Goal: Information Seeking & Learning: Learn about a topic

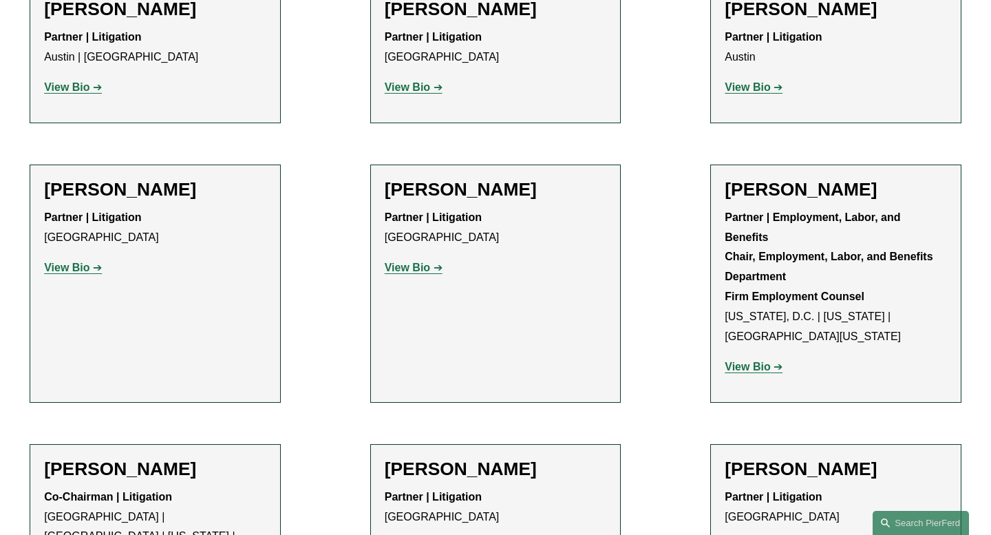
scroll to position [611, 0]
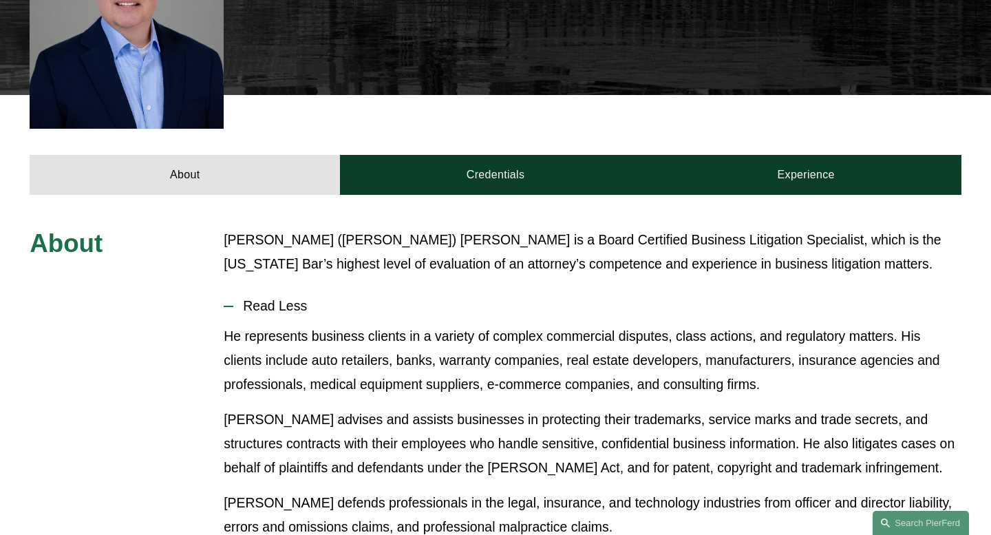
scroll to position [514, 0]
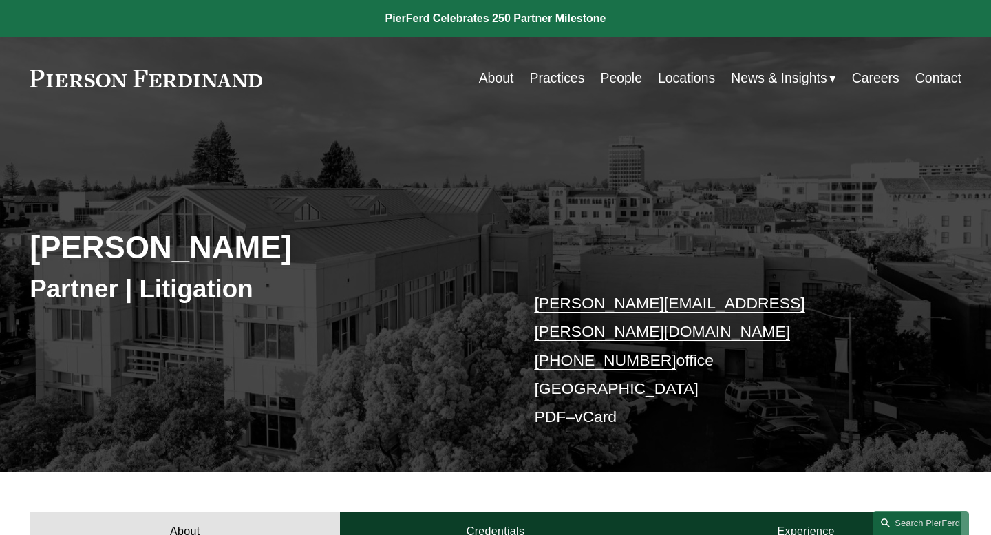
click at [614, 83] on link "People" at bounding box center [621, 78] width 42 height 27
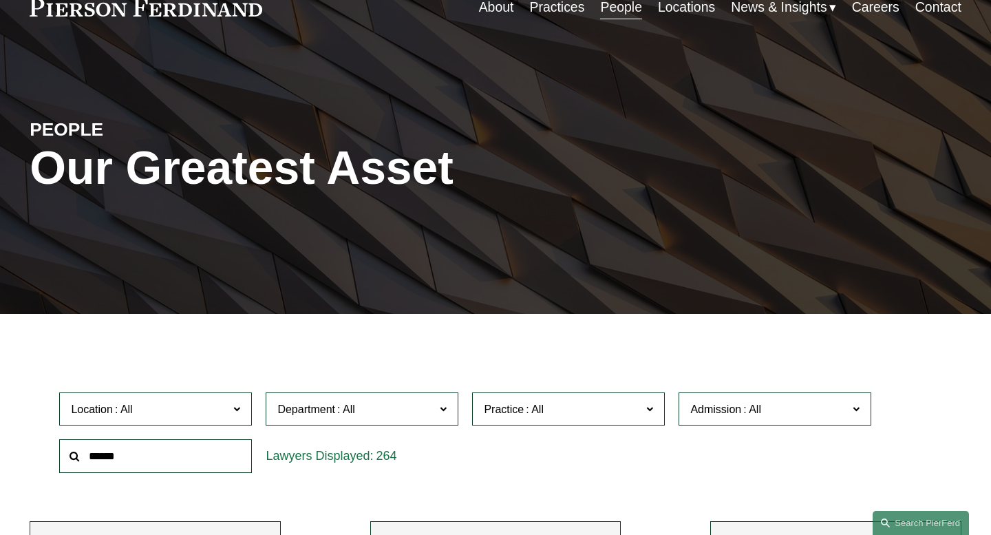
scroll to position [99, 0]
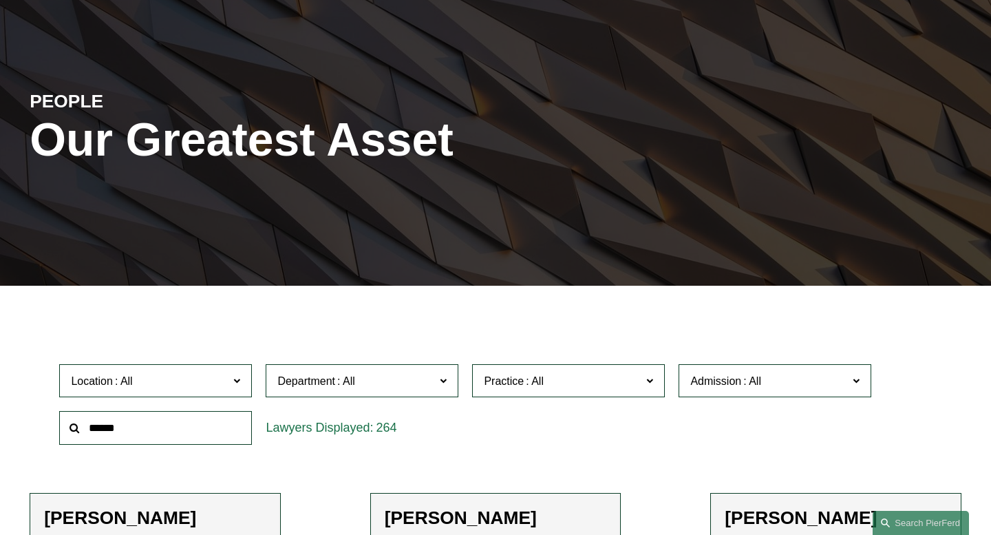
click at [179, 414] on input "text" at bounding box center [155, 428] width 193 height 34
click at [734, 390] on label "Admission" at bounding box center [775, 381] width 193 height 34
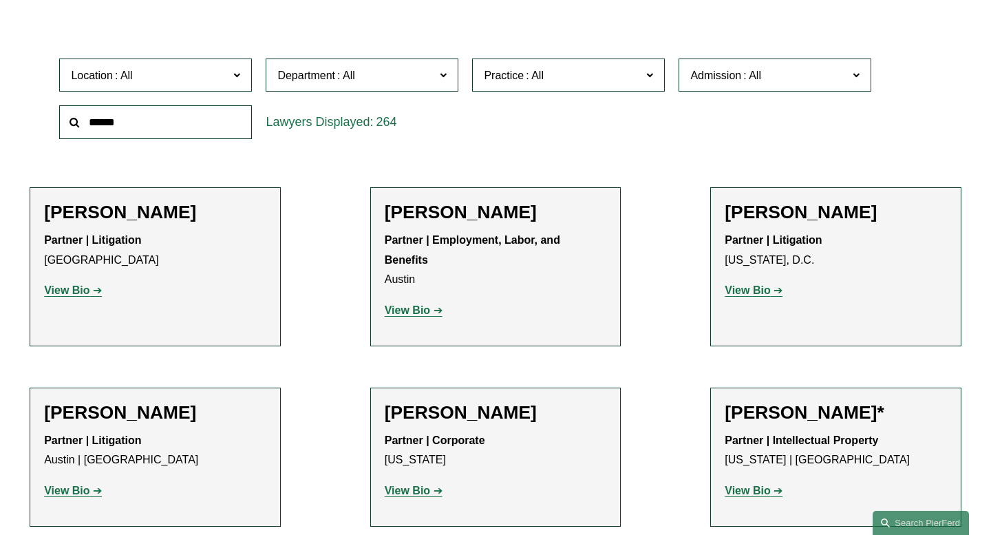
click at [0, 0] on link "Hong Kong" at bounding box center [0, 0] width 0 height 0
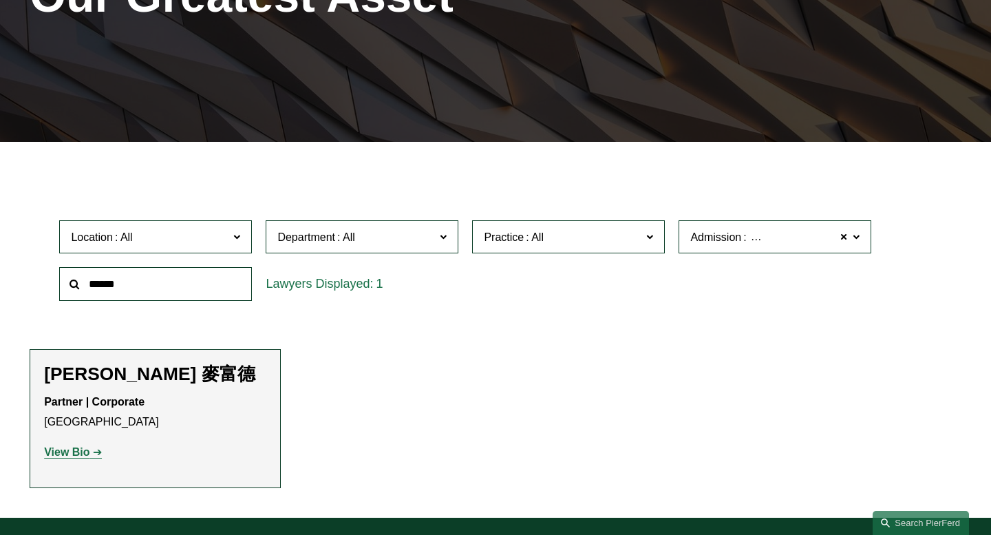
scroll to position [242, 0]
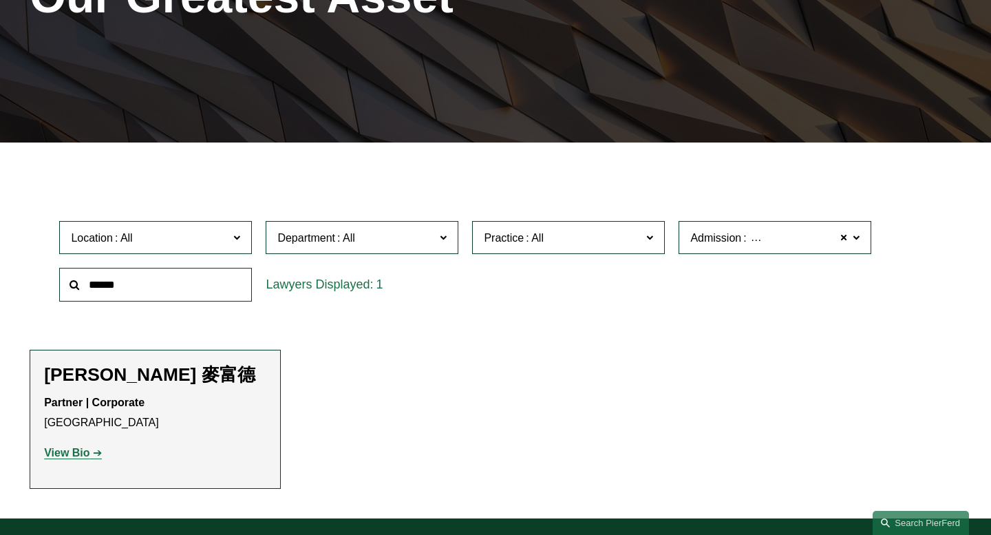
click at [83, 450] on strong "View Bio" at bounding box center [66, 453] width 45 height 12
click at [775, 237] on span "Hong Kong" at bounding box center [806, 238] width 115 height 18
click at [0, 0] on link "Kentucky" at bounding box center [0, 0] width 0 height 0
click at [61, 459] on strong "View Bio" at bounding box center [66, 453] width 45 height 12
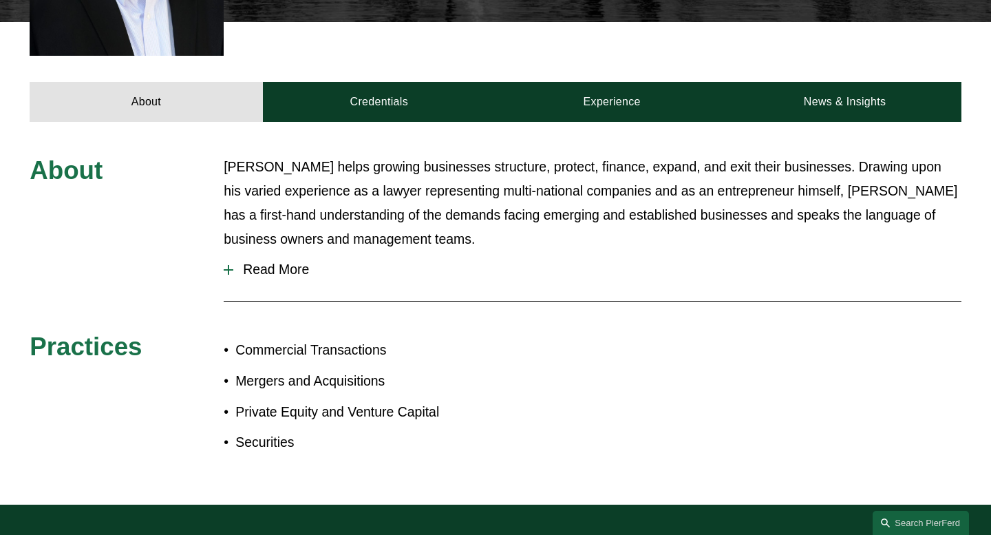
scroll to position [562, 0]
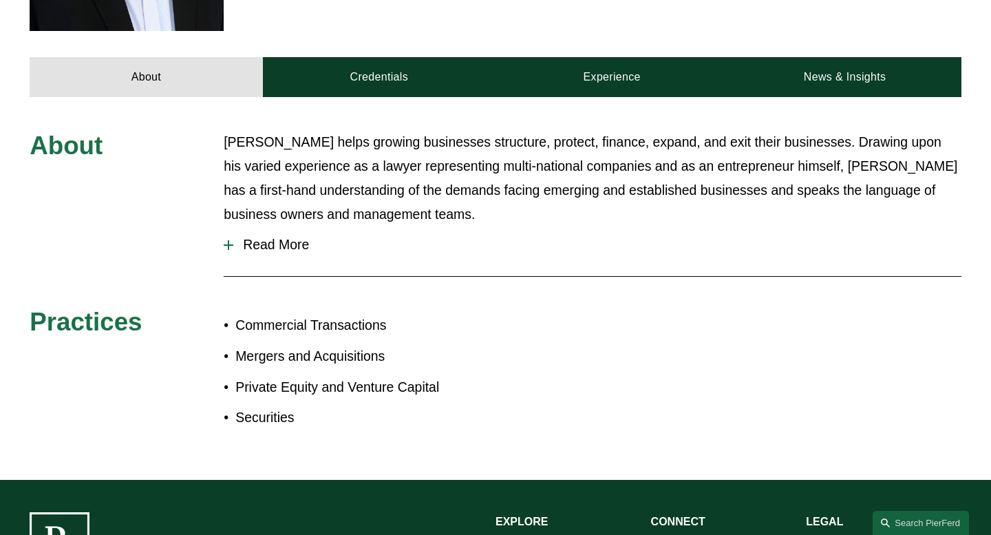
click at [274, 237] on span "Read More" at bounding box center [597, 245] width 728 height 16
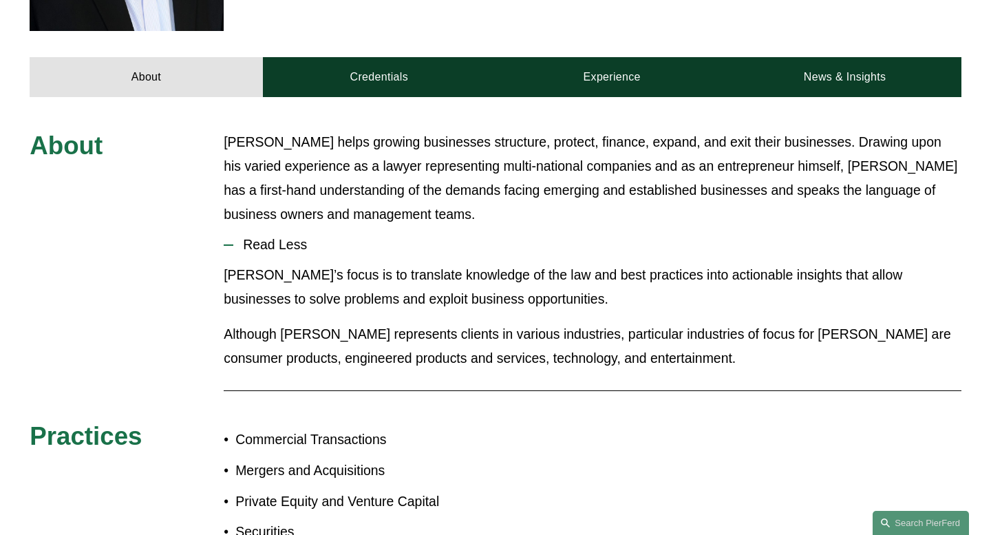
scroll to position [0, 0]
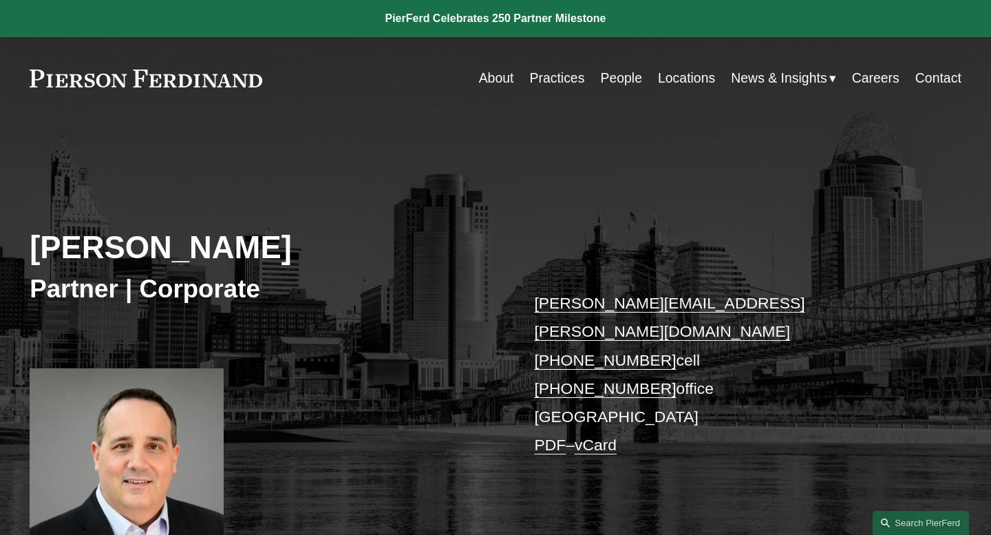
click at [617, 88] on link "People" at bounding box center [621, 78] width 42 height 27
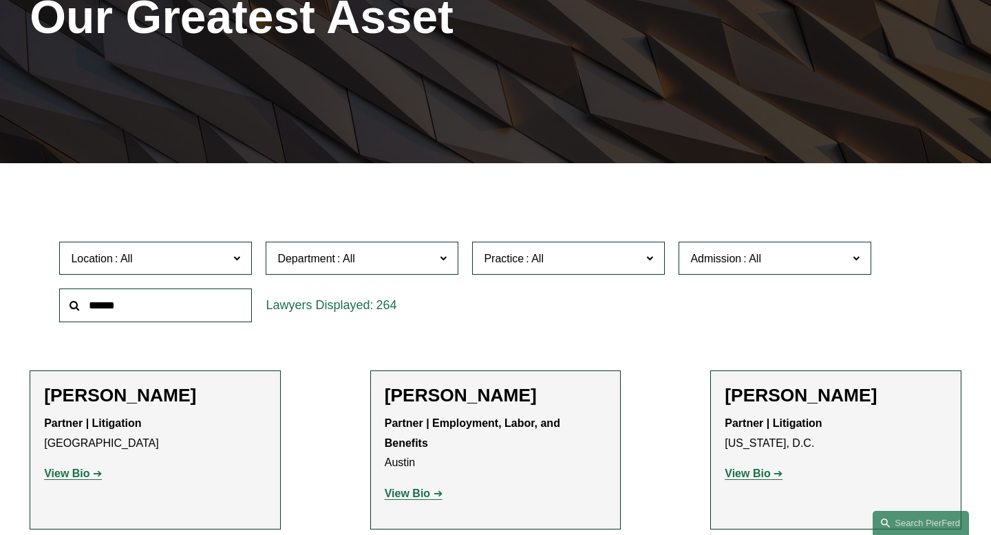
scroll to position [251, 0]
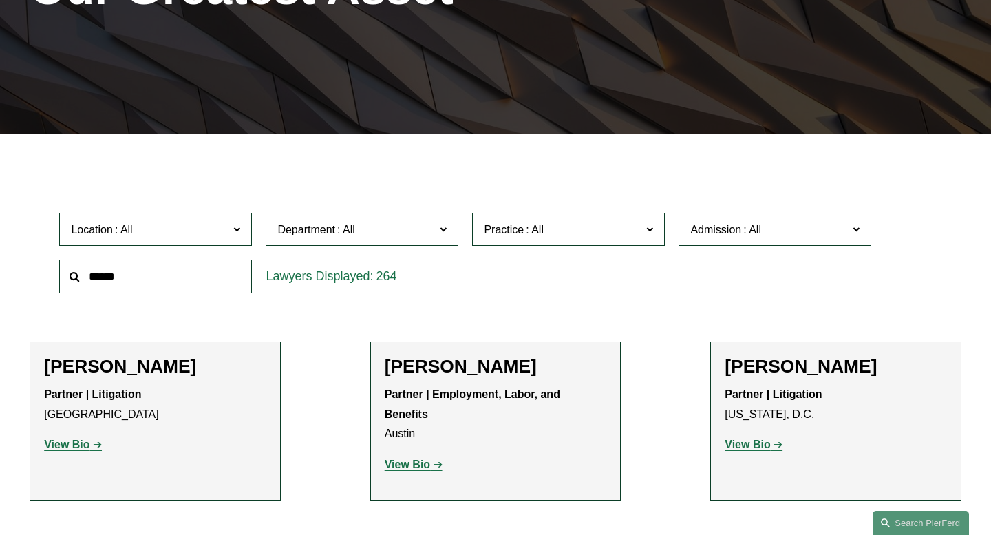
click at [587, 238] on span "Practice" at bounding box center [563, 229] width 158 height 19
click at [738, 240] on label "Admission" at bounding box center [775, 230] width 193 height 34
click at [0, 0] on link "[US_STATE]" at bounding box center [0, 0] width 0 height 0
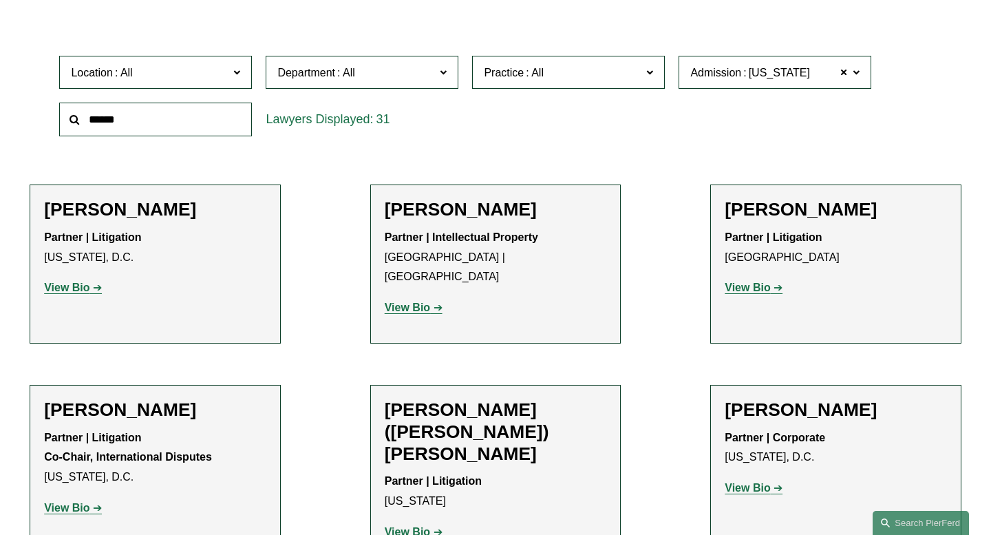
scroll to position [402, 0]
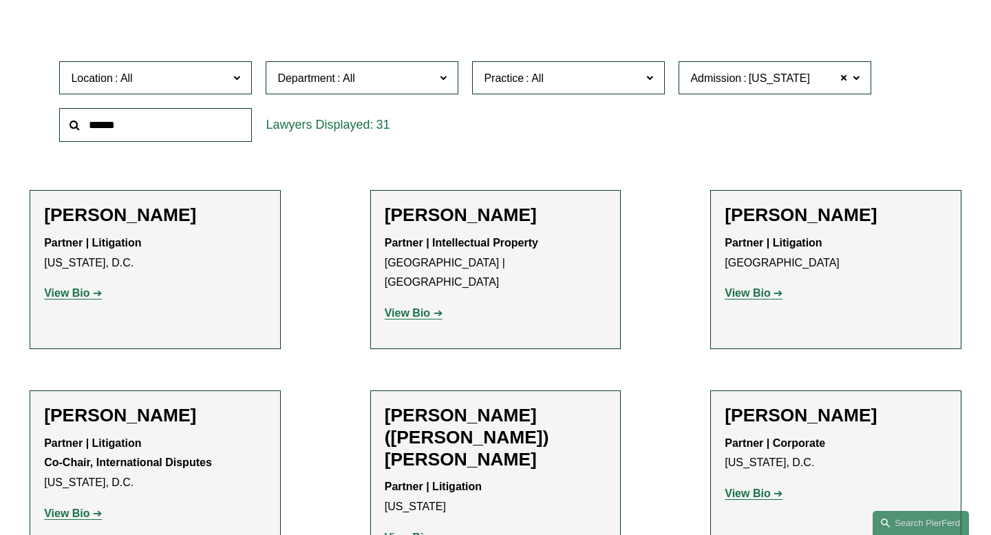
click at [331, 79] on span "Department" at bounding box center [306, 78] width 58 height 12
click at [0, 0] on link "Litigation" at bounding box center [0, 0] width 0 height 0
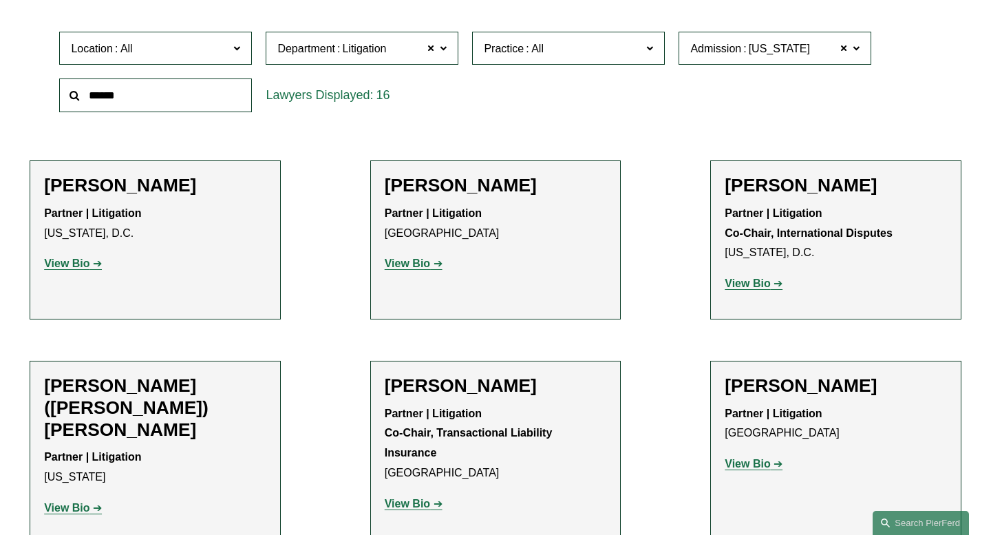
scroll to position [434, 0]
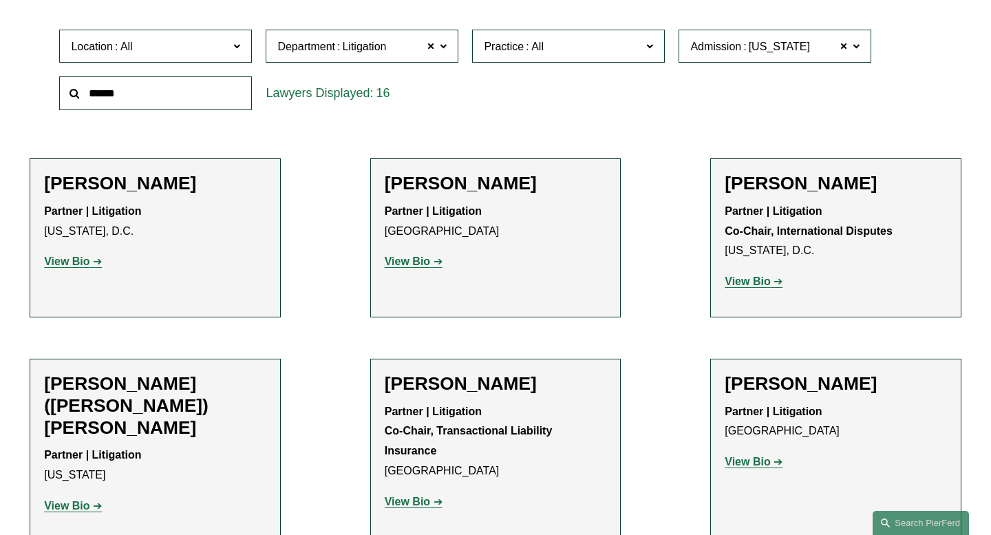
click at [760, 280] on strong "View Bio" at bounding box center [747, 281] width 45 height 12
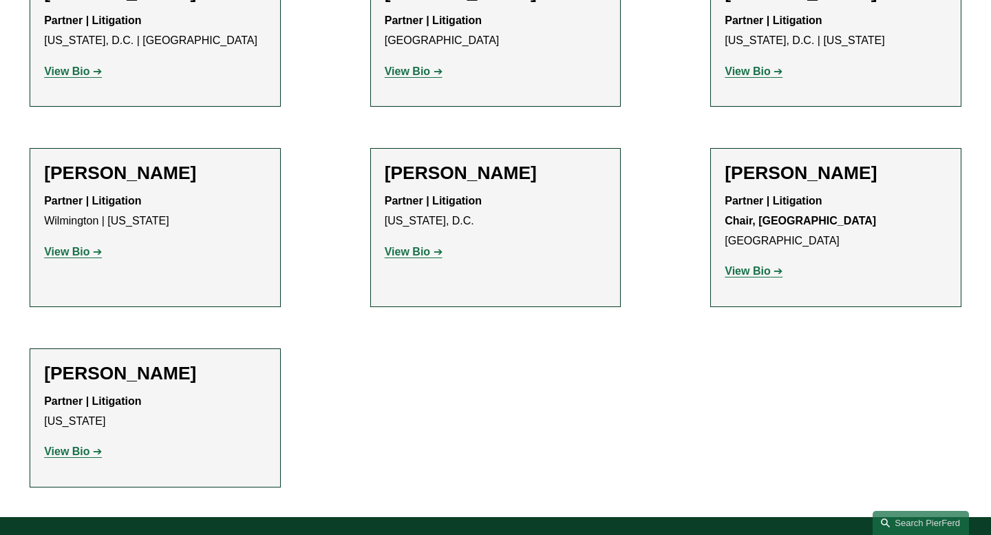
scroll to position [1289, 0]
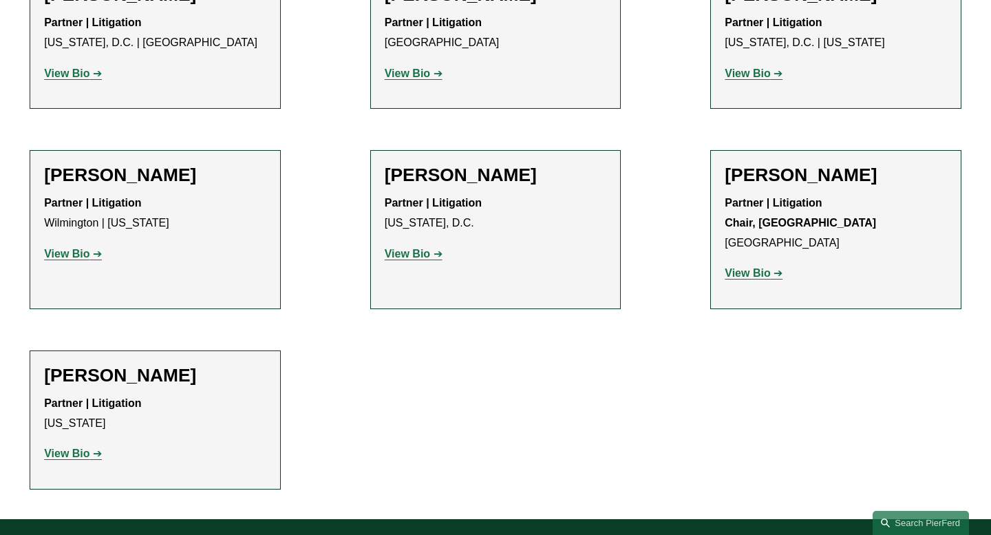
click at [76, 448] on strong "View Bio" at bounding box center [66, 454] width 45 height 12
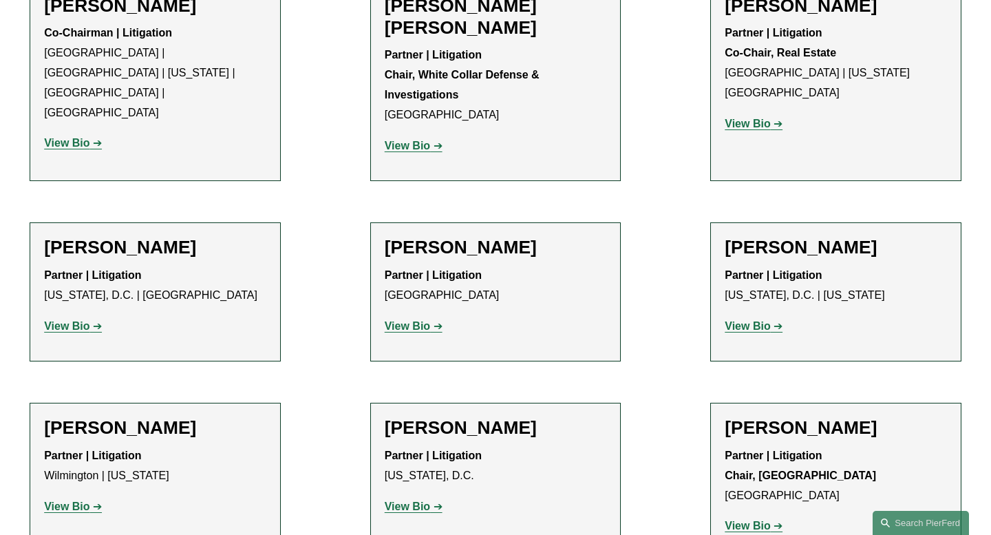
scroll to position [1033, 0]
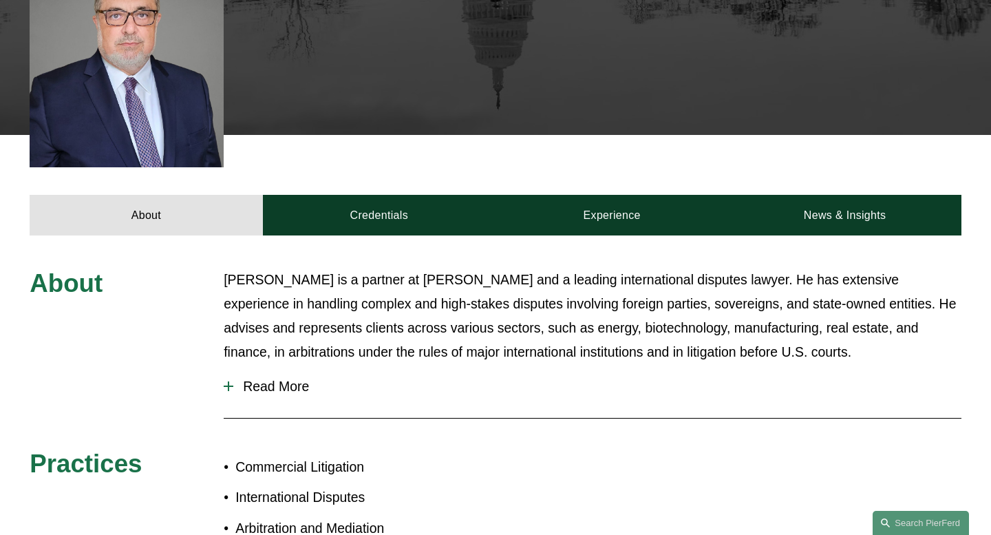
scroll to position [602, 0]
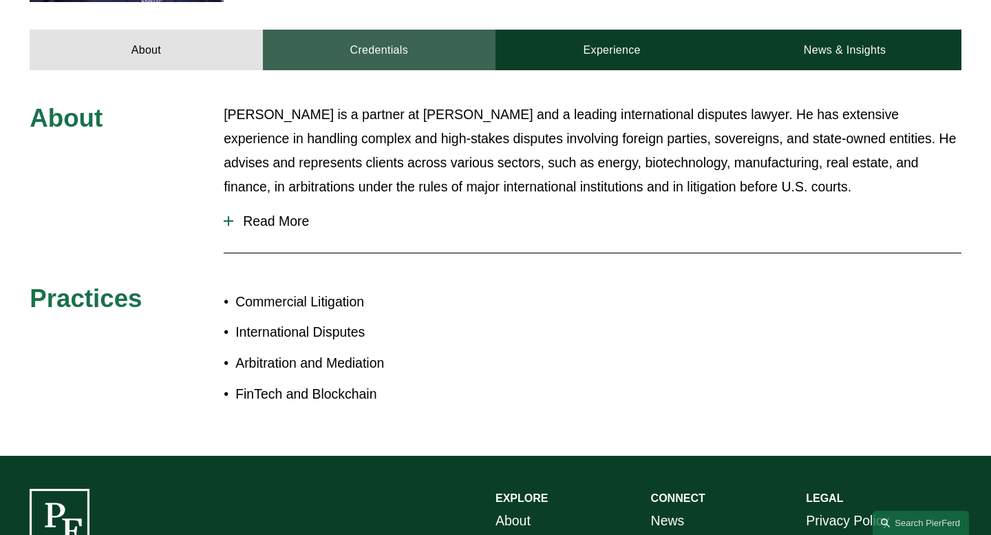
click at [400, 30] on link "Credentials" at bounding box center [379, 50] width 233 height 40
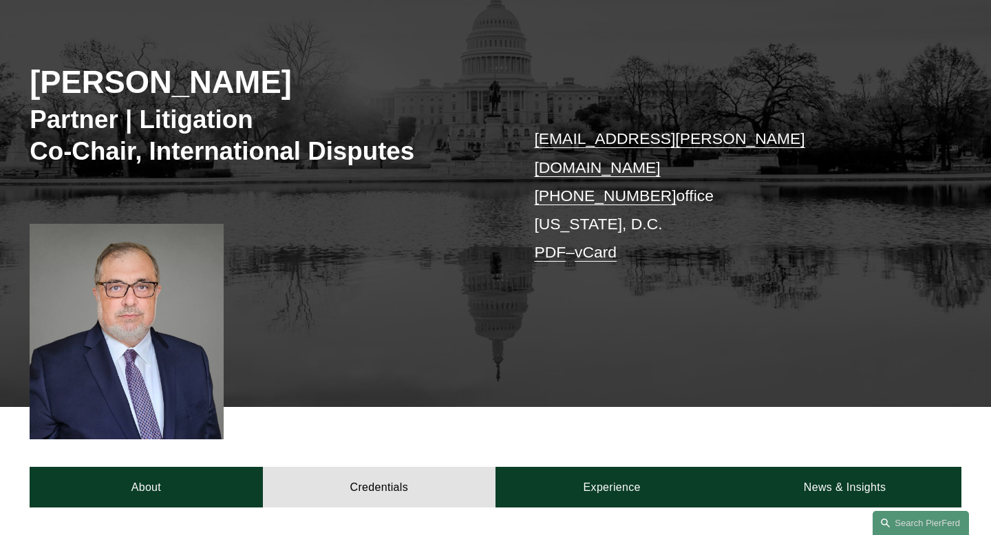
scroll to position [0, 0]
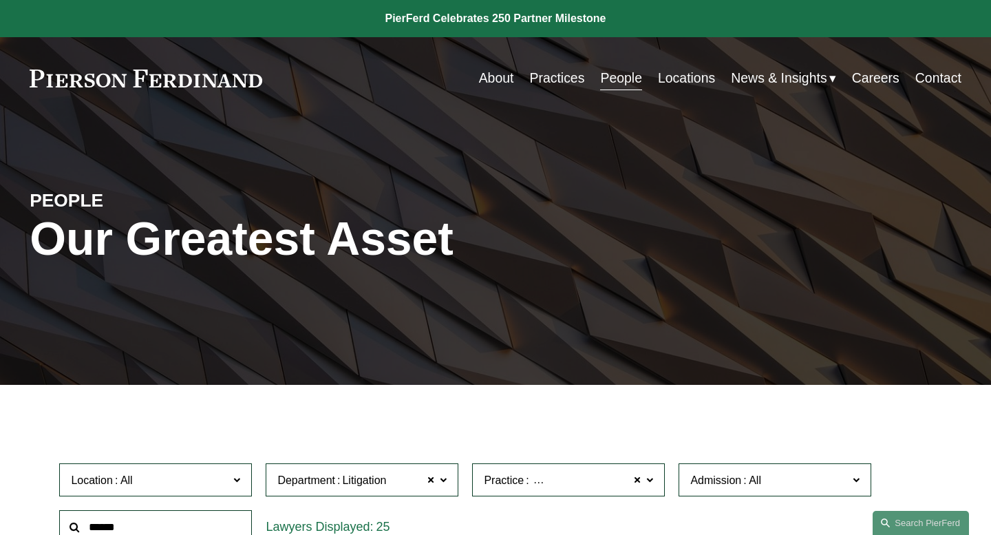
scroll to position [443, 0]
